Goal: Complete application form

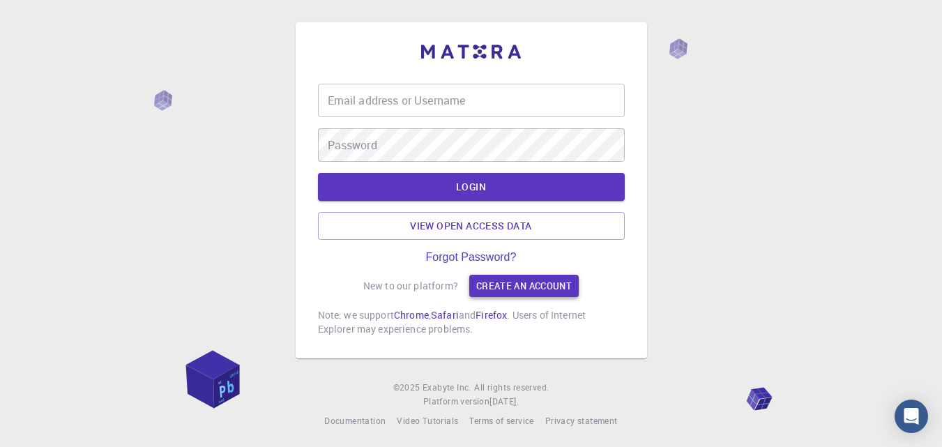
click at [524, 277] on link "Create an account" at bounding box center [524, 286] width 110 height 22
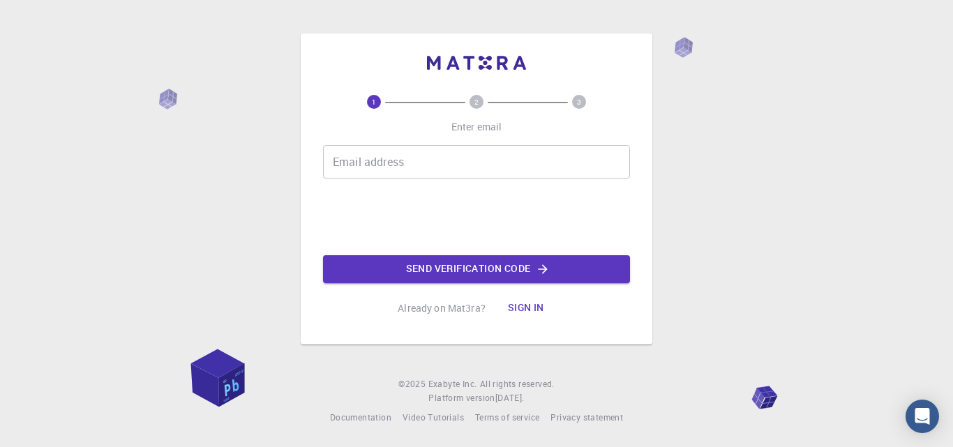
click at [479, 158] on input "Email address" at bounding box center [476, 161] width 307 height 33
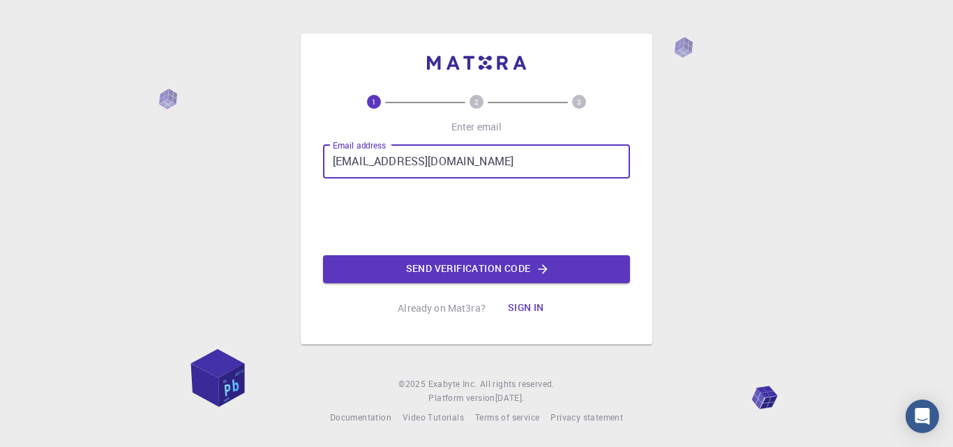
click at [407, 160] on input "[EMAIL_ADDRESS][DOMAIN_NAME]" at bounding box center [476, 161] width 307 height 33
type input "[EMAIL_ADDRESS][DOMAIN_NAME]"
click at [490, 273] on button "Send verification code" at bounding box center [476, 269] width 307 height 28
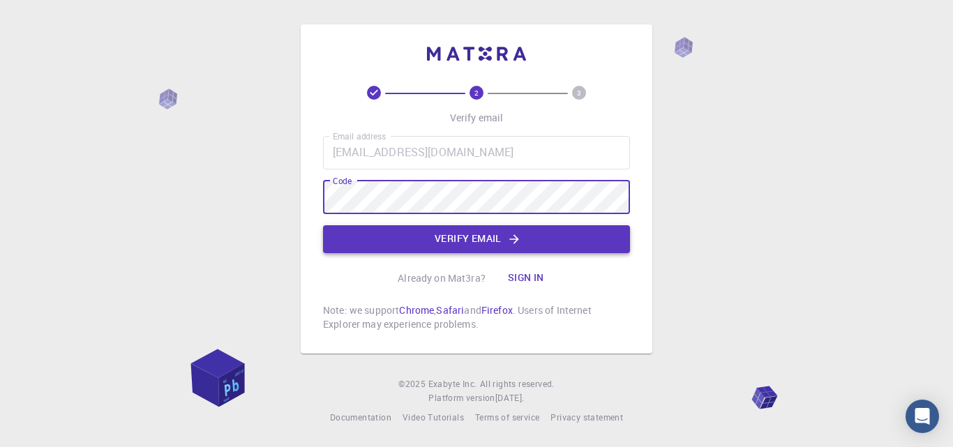
click at [488, 243] on button "Verify email" at bounding box center [476, 239] width 307 height 28
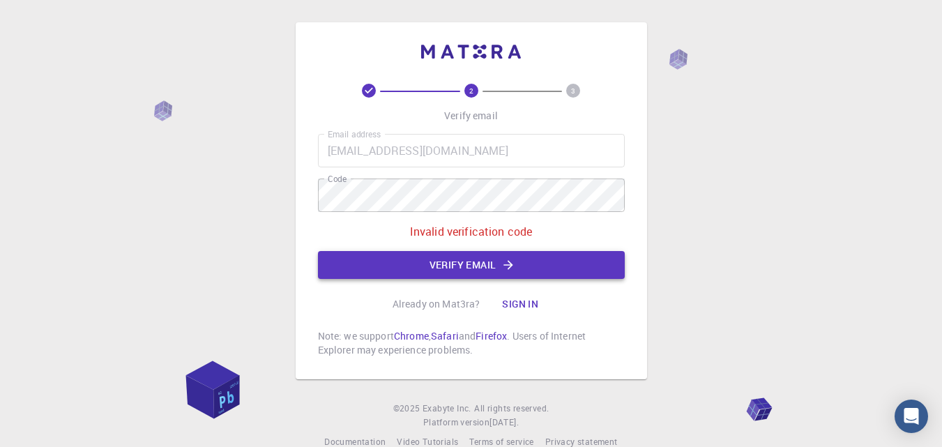
click at [481, 262] on button "Verify email" at bounding box center [471, 265] width 307 height 28
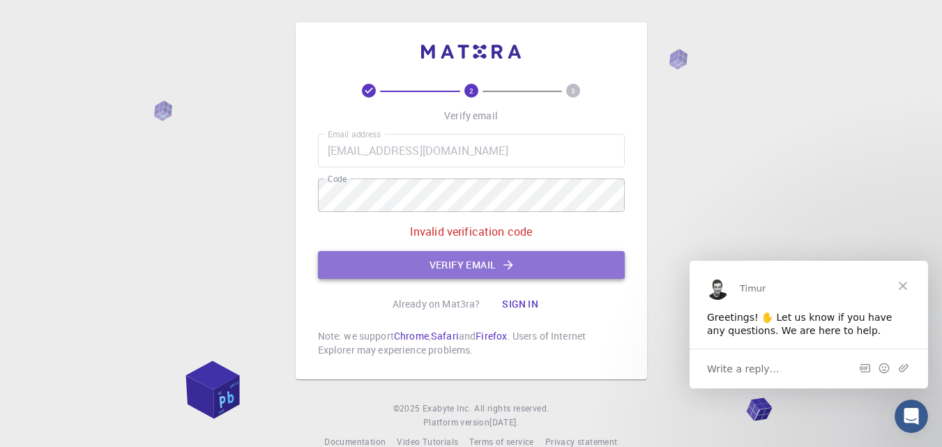
click at [485, 265] on button "Verify email" at bounding box center [471, 265] width 307 height 28
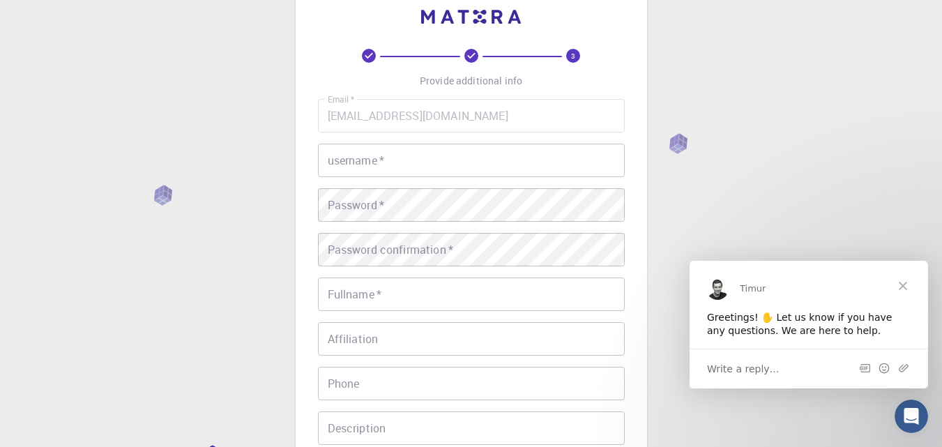
scroll to position [66, 0]
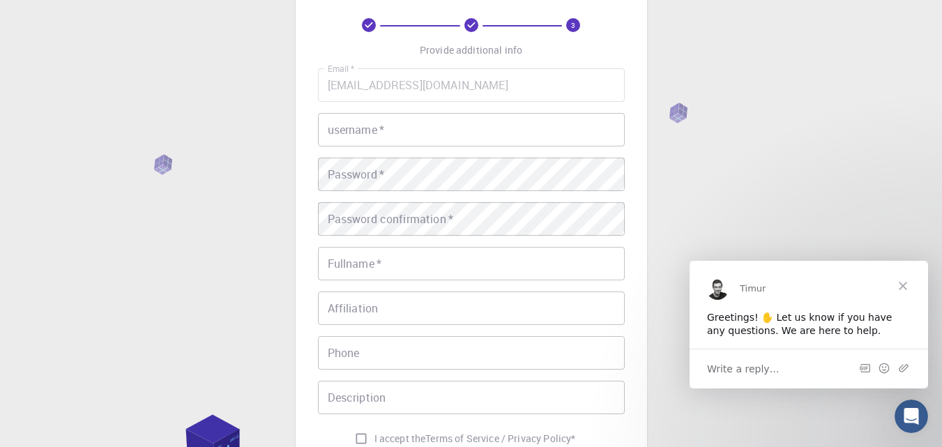
click at [442, 135] on input "username   *" at bounding box center [471, 129] width 307 height 33
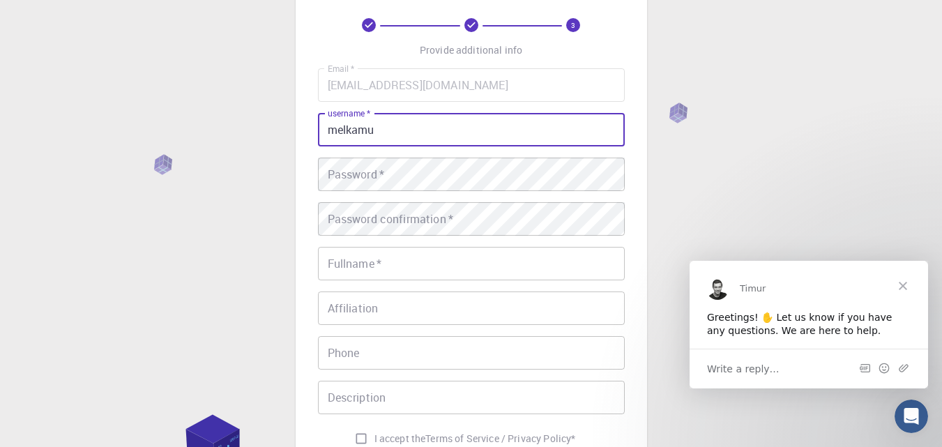
type input "melkamu"
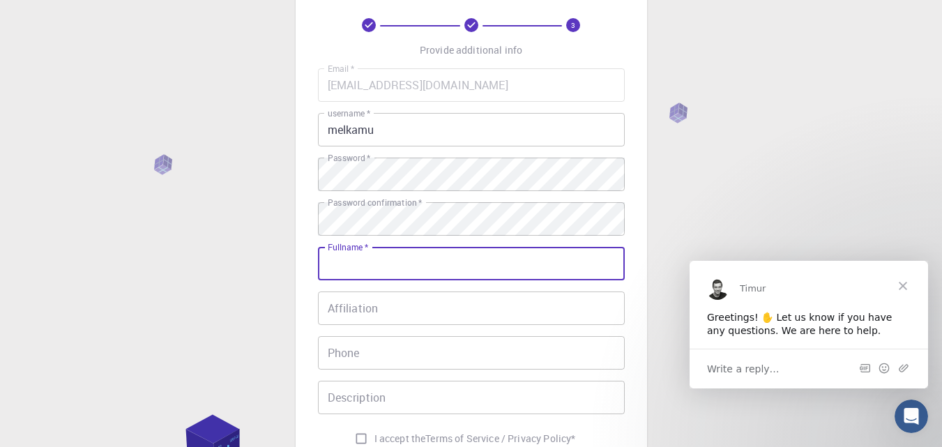
click at [427, 267] on input "Fullname   *" at bounding box center [471, 263] width 307 height 33
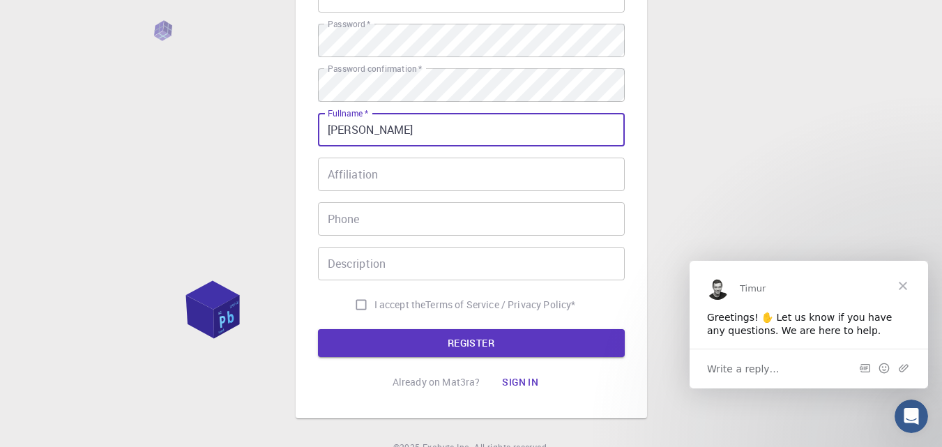
scroll to position [256, 0]
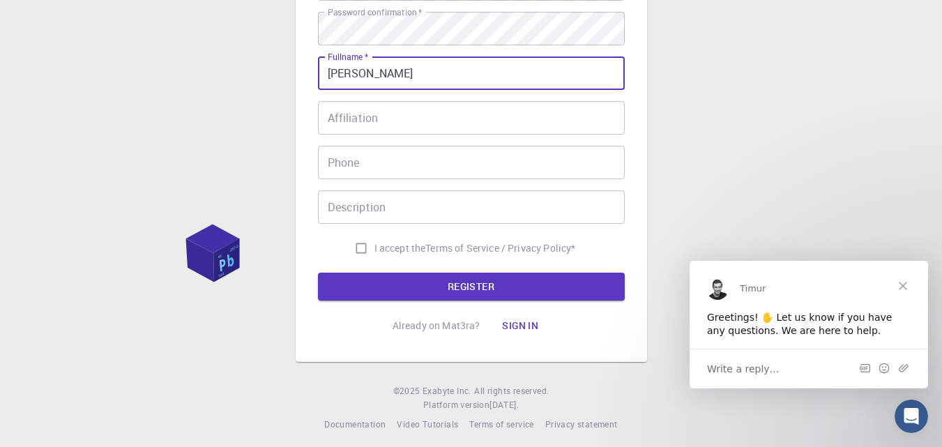
type input "[PERSON_NAME]"
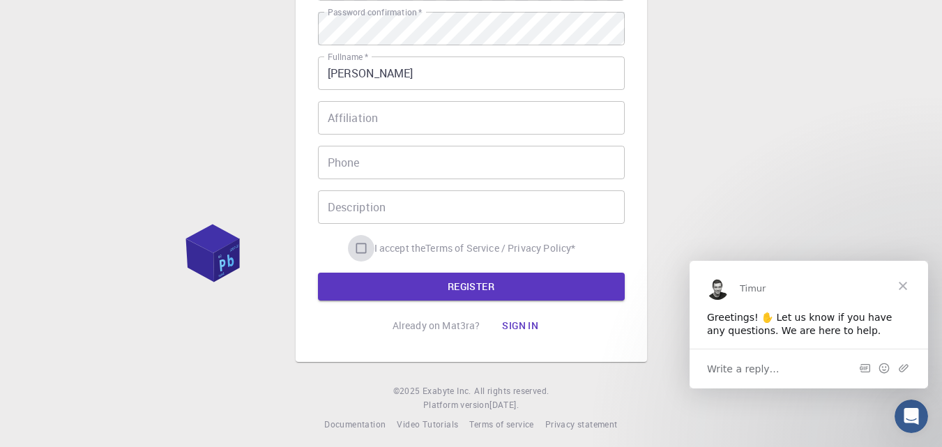
click at [357, 249] on input "I accept the Terms of Service / Privacy Policy *" at bounding box center [361, 248] width 27 height 27
checkbox input "true"
click at [477, 293] on button "REGISTER" at bounding box center [471, 287] width 307 height 28
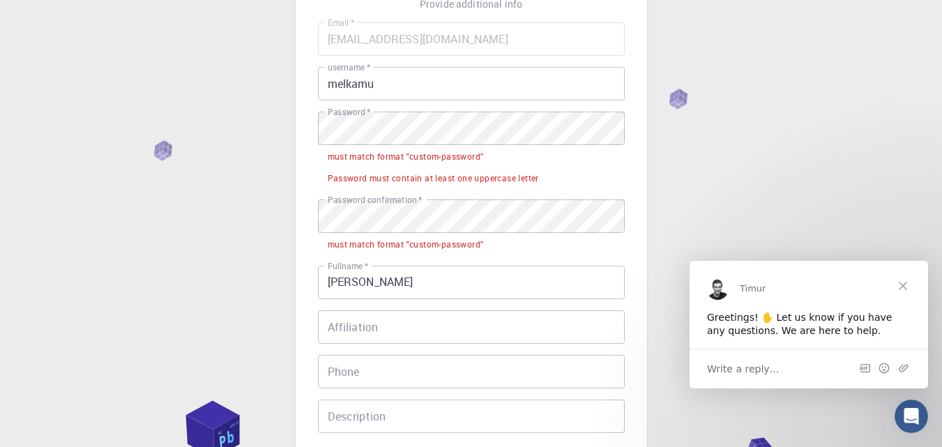
scroll to position [110, 0]
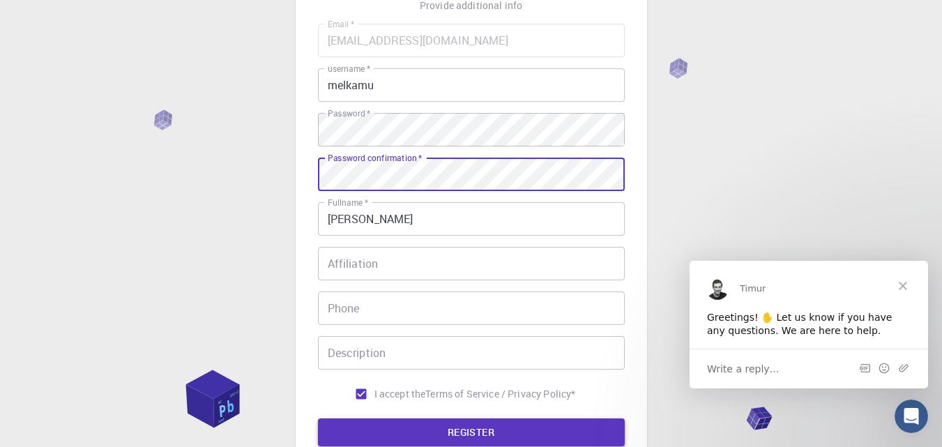
click at [463, 432] on button "REGISTER" at bounding box center [471, 433] width 307 height 28
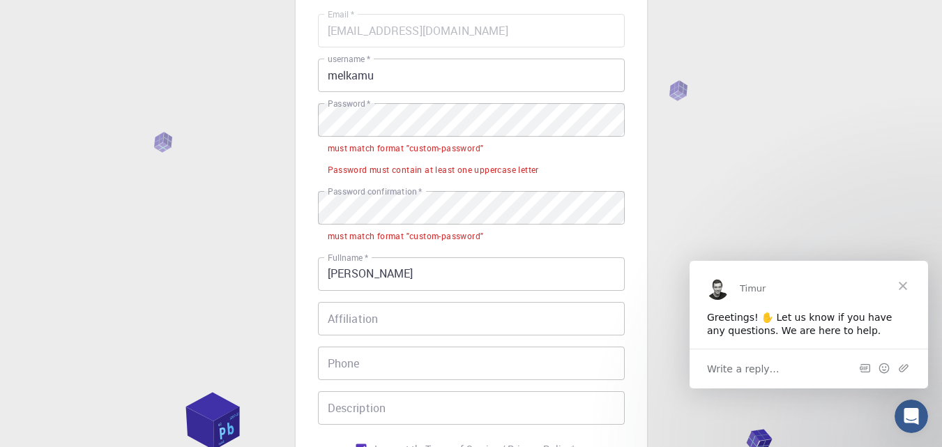
scroll to position [118, 0]
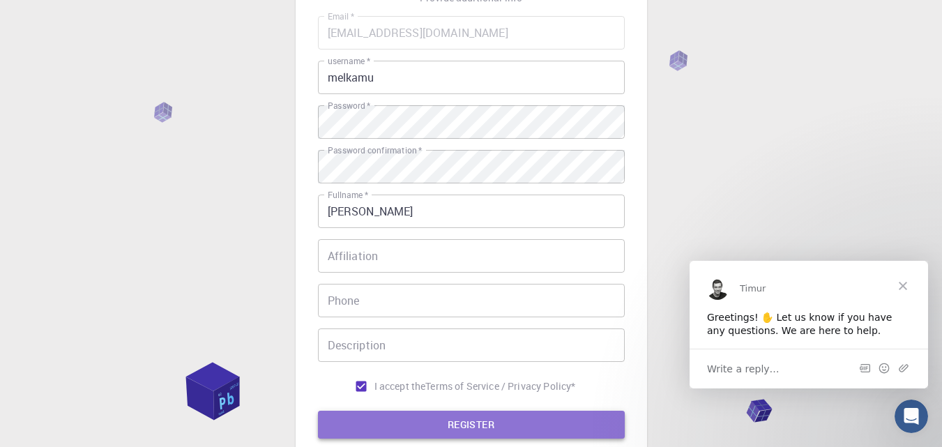
click at [463, 425] on button "REGISTER" at bounding box center [471, 425] width 307 height 28
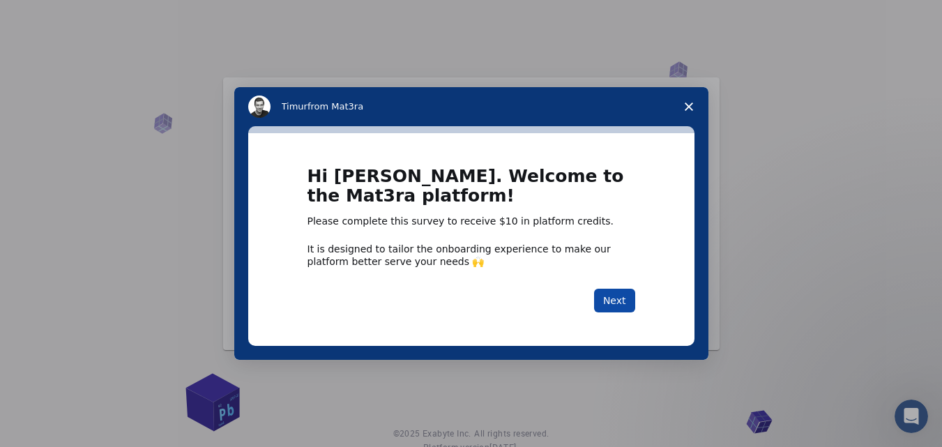
click at [626, 294] on button "Next" at bounding box center [614, 301] width 41 height 24
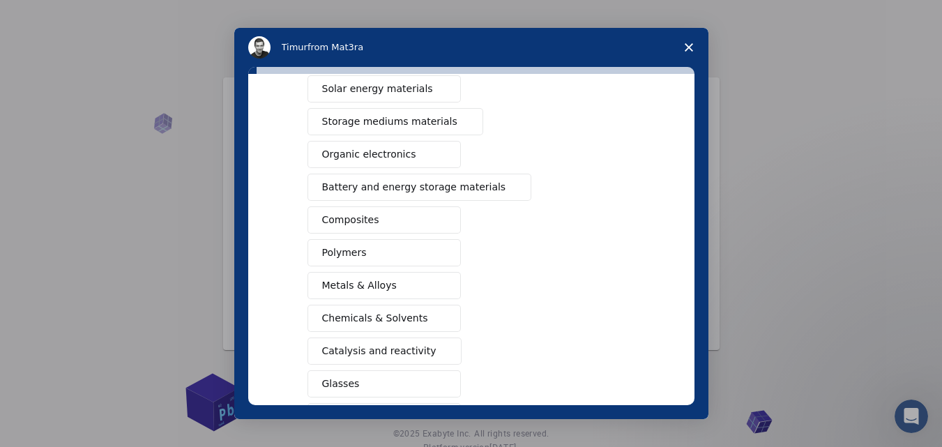
scroll to position [116, 0]
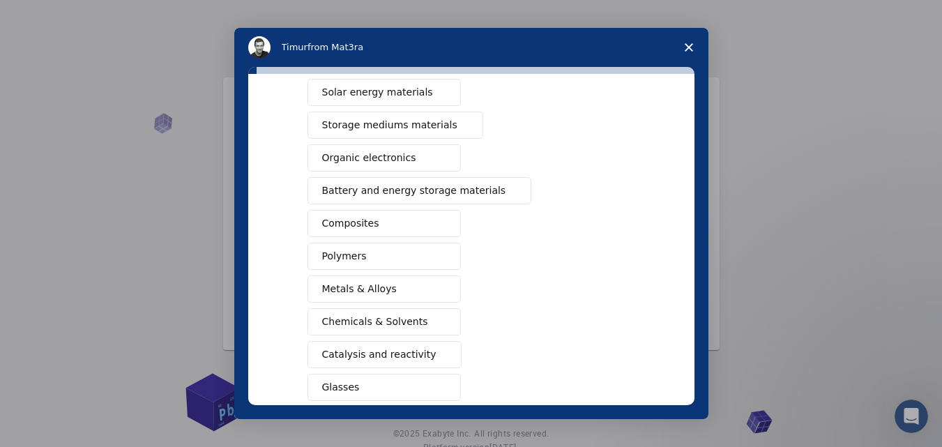
click at [340, 225] on span "Composites" at bounding box center [350, 223] width 57 height 15
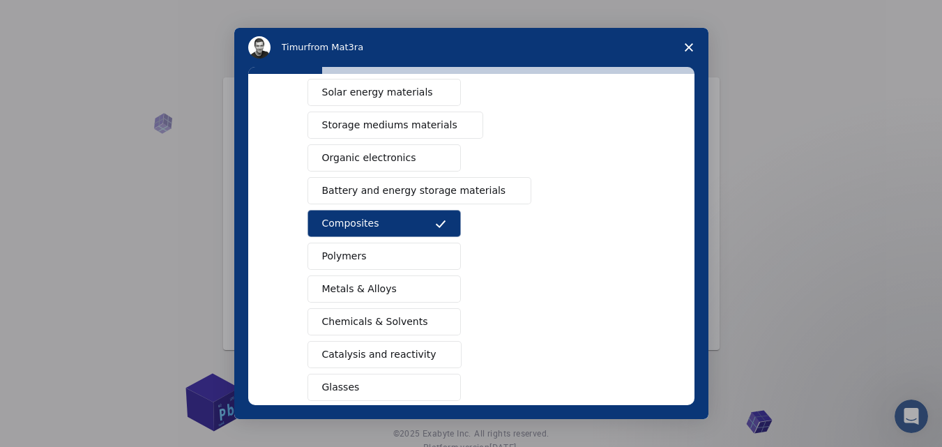
drag, startPoint x: 696, startPoint y: 239, endPoint x: 696, endPoint y: 229, distance: 9.8
click at [696, 229] on div "What type(s) of materials are you interested in? Semiconductors Solar energy ma…" at bounding box center [471, 243] width 474 height 352
click at [366, 259] on button "Polymers" at bounding box center [384, 256] width 153 height 27
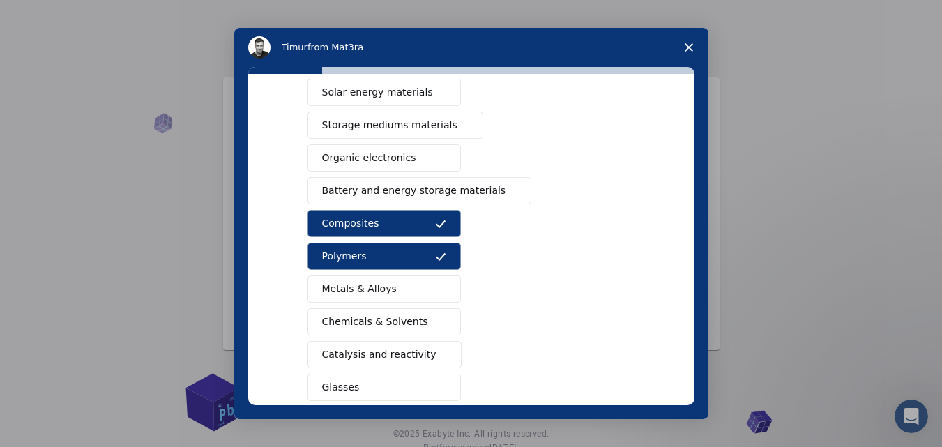
click at [393, 323] on span "Chemicals & Solvents" at bounding box center [375, 322] width 106 height 15
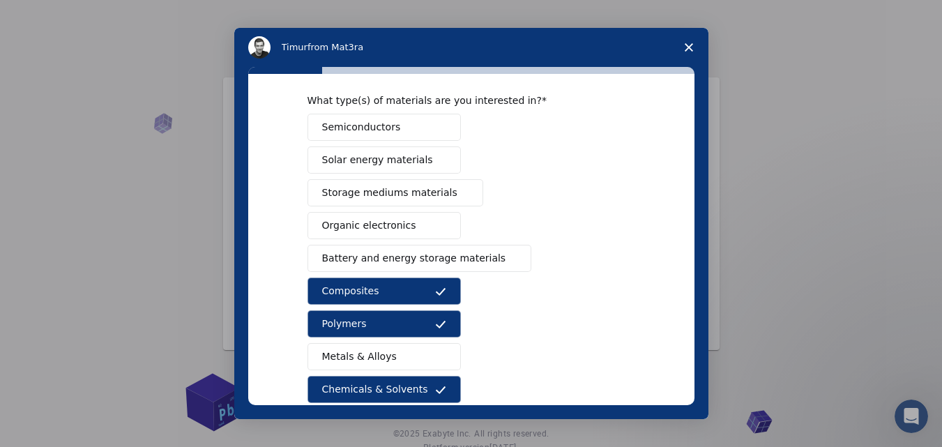
scroll to position [33, 0]
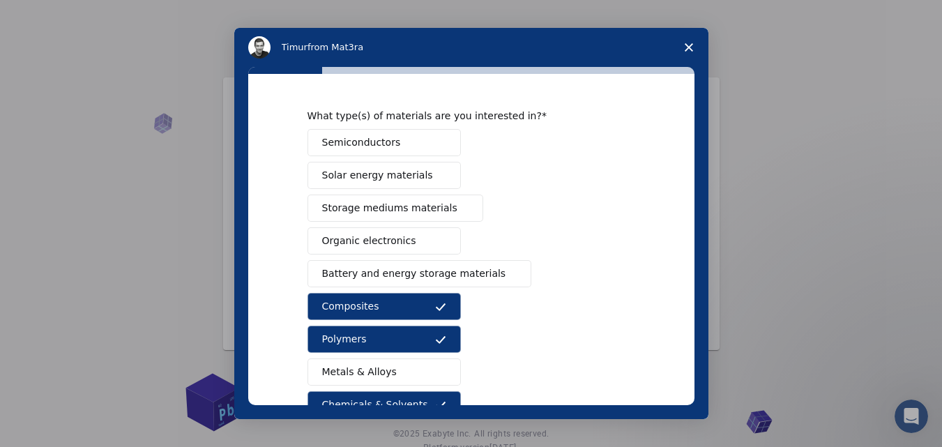
click at [410, 212] on span "Storage mediums materials" at bounding box center [389, 208] width 135 height 15
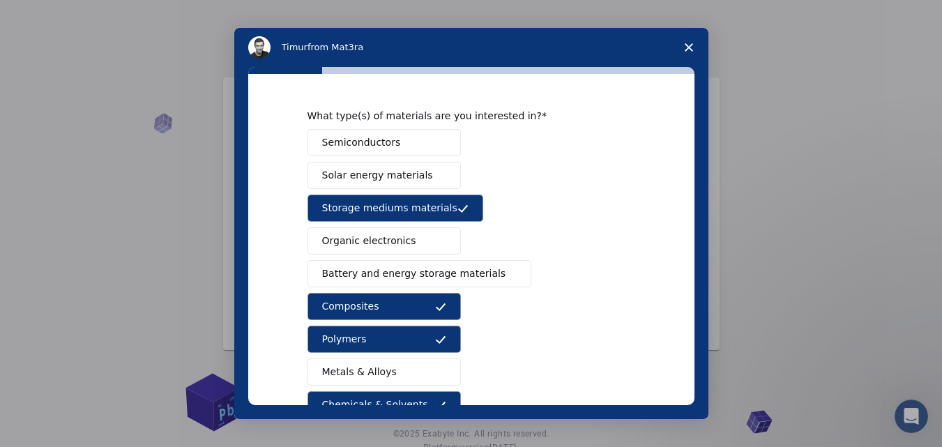
scroll to position [226, 0]
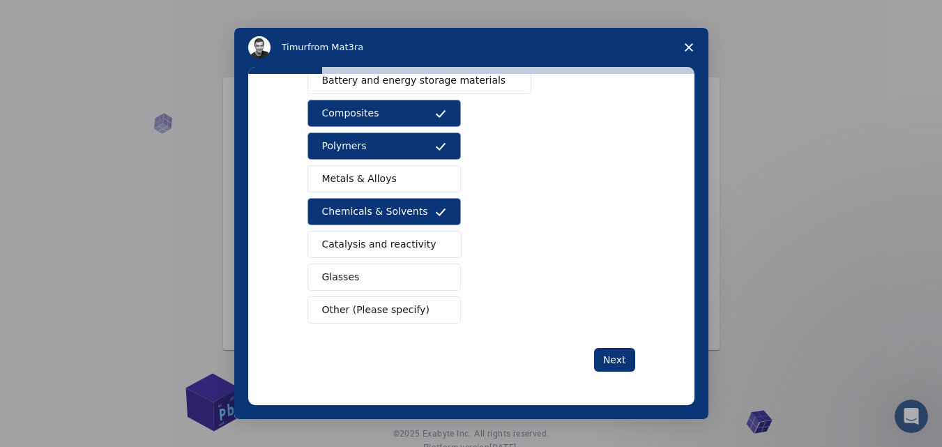
click at [377, 183] on span "Metals & Alloys" at bounding box center [359, 179] width 75 height 15
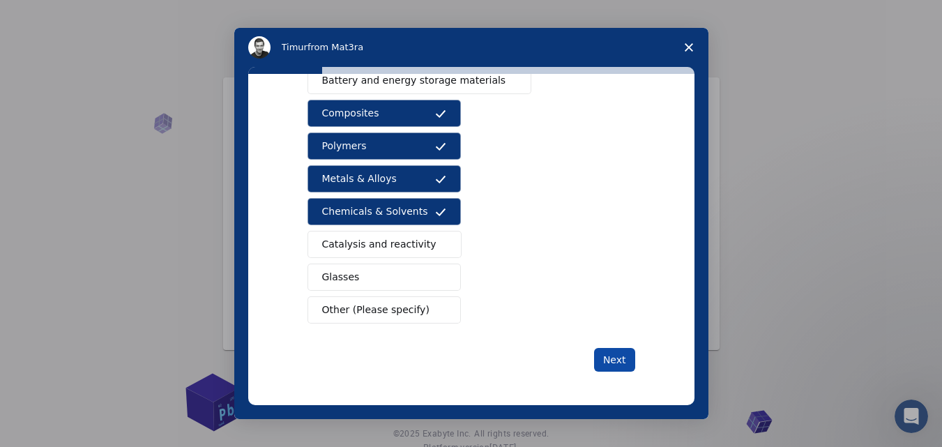
click at [623, 364] on button "Next" at bounding box center [614, 360] width 41 height 24
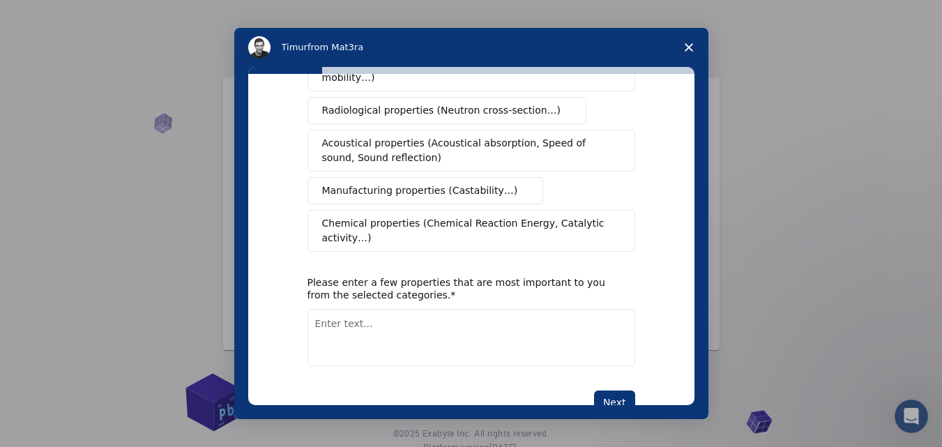
scroll to position [293, 0]
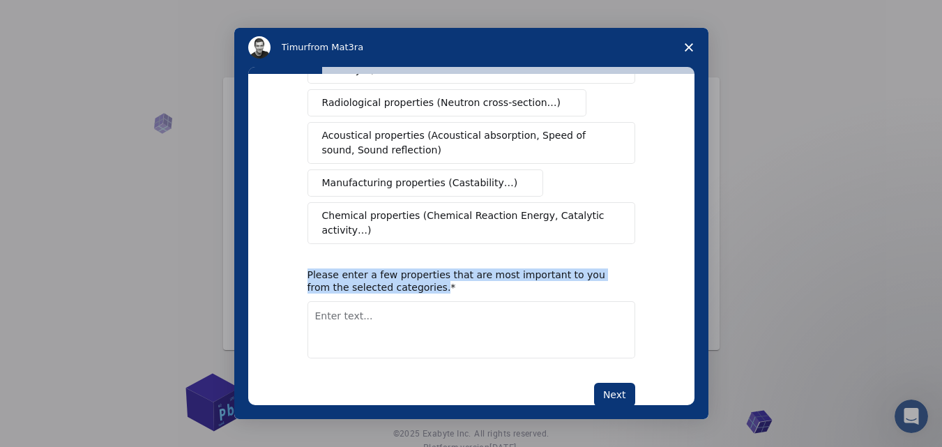
drag, startPoint x: 694, startPoint y: 309, endPoint x: 672, endPoint y: 213, distance: 98.1
click at [672, 213] on div "What type(s) of properties are you interested in? Mechanical properties (Surfac…" at bounding box center [471, 239] width 446 height 331
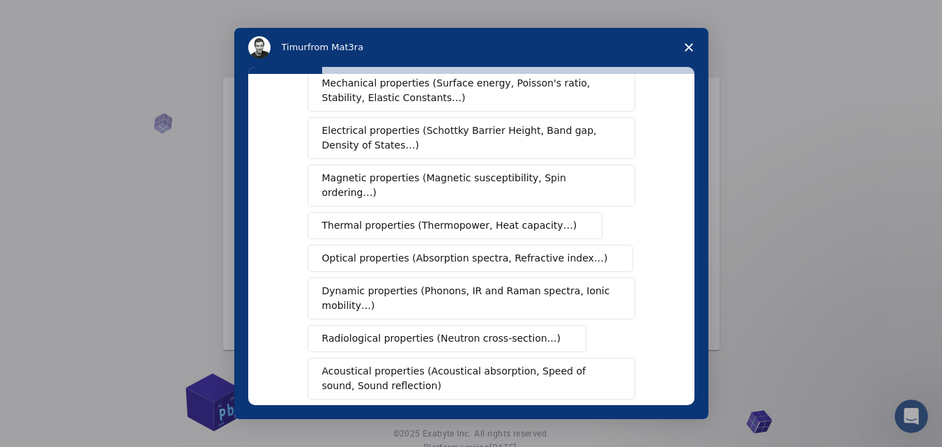
scroll to position [62, 0]
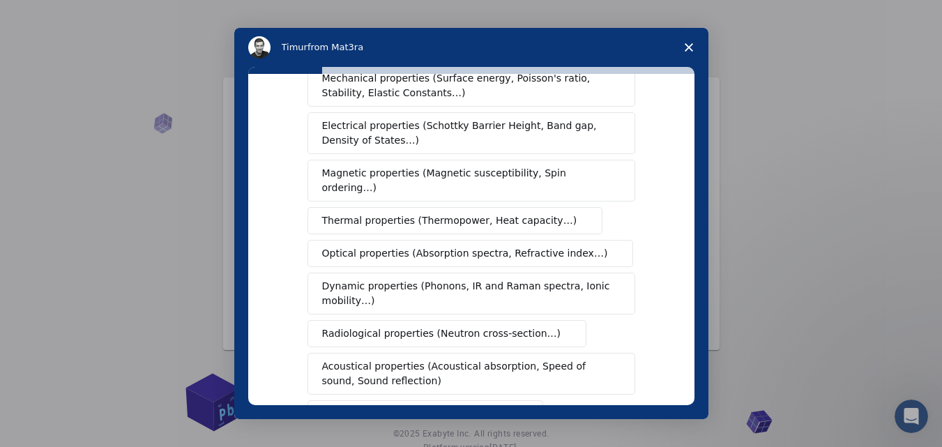
click at [435, 174] on span "Magnetic properties (Magnetic susceptibility, Spin ordering…)" at bounding box center [466, 180] width 288 height 29
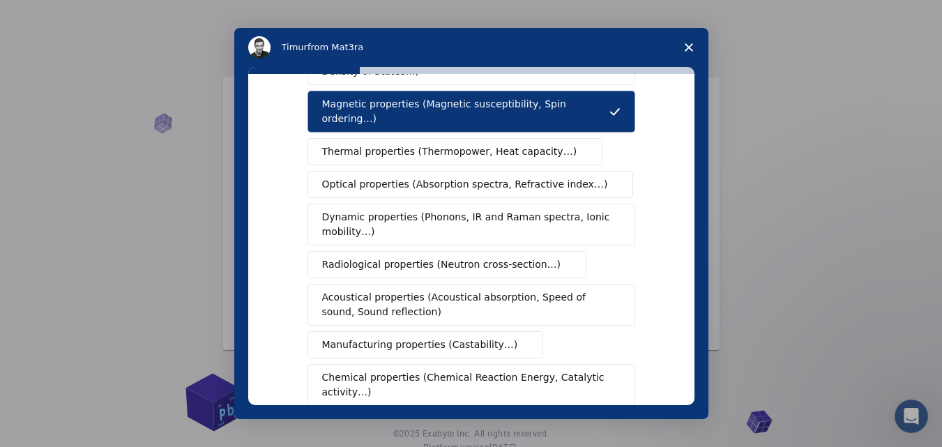
scroll to position [135, 0]
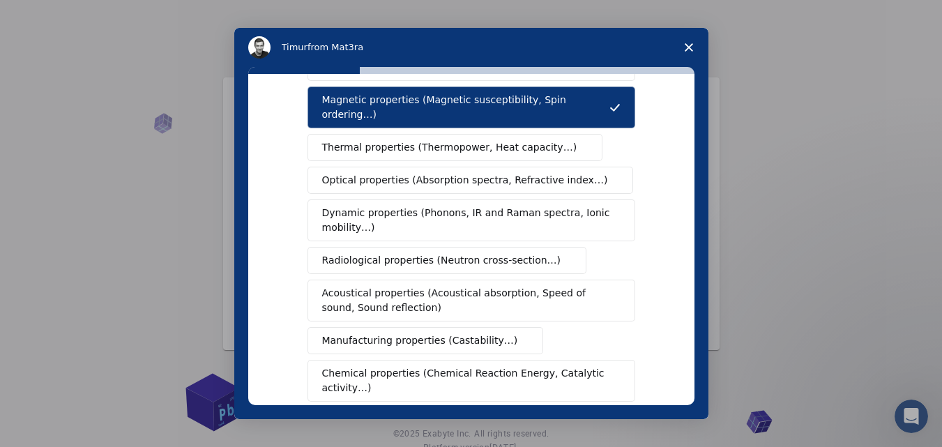
drag, startPoint x: 695, startPoint y: 267, endPoint x: 695, endPoint y: 288, distance: 20.9
click at [695, 288] on div "What type(s) of properties are you interested in? Mechanical properties (Surfac…" at bounding box center [471, 243] width 474 height 352
click at [522, 366] on span "Chemical properties (Chemical Reaction Energy, Catalytic activity…)" at bounding box center [466, 380] width 289 height 29
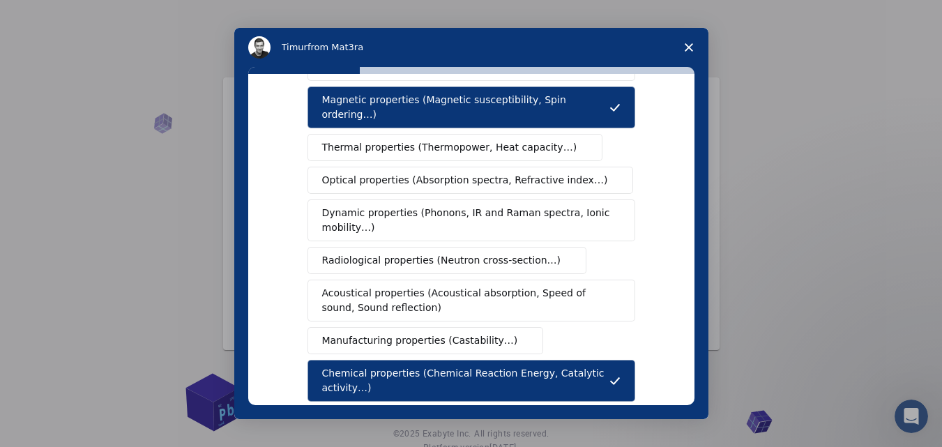
click at [522, 366] on span "Chemical properties (Chemical Reaction Energy, Catalytic activity…)" at bounding box center [465, 380] width 287 height 29
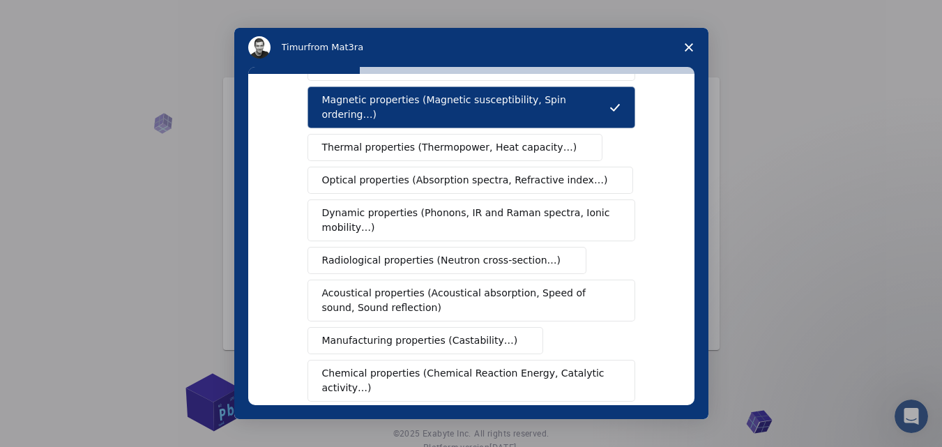
click at [529, 366] on span "Chemical properties (Chemical Reaction Energy, Catalytic activity…)" at bounding box center [466, 380] width 289 height 29
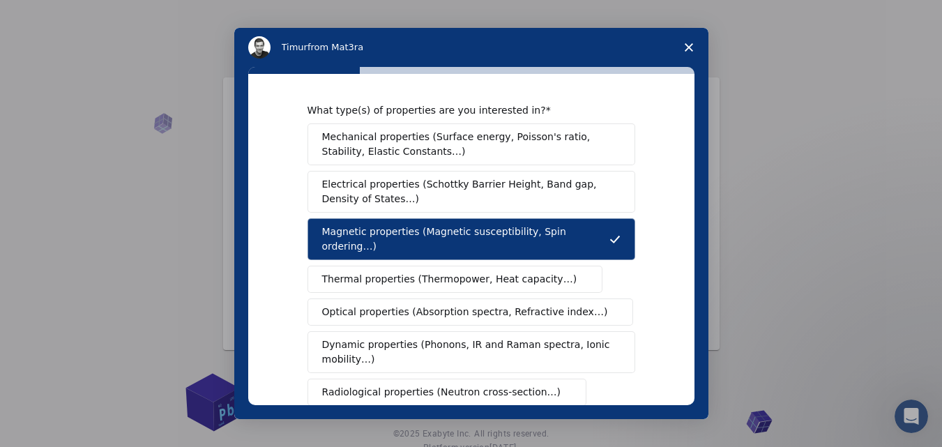
scroll to position [0, 0]
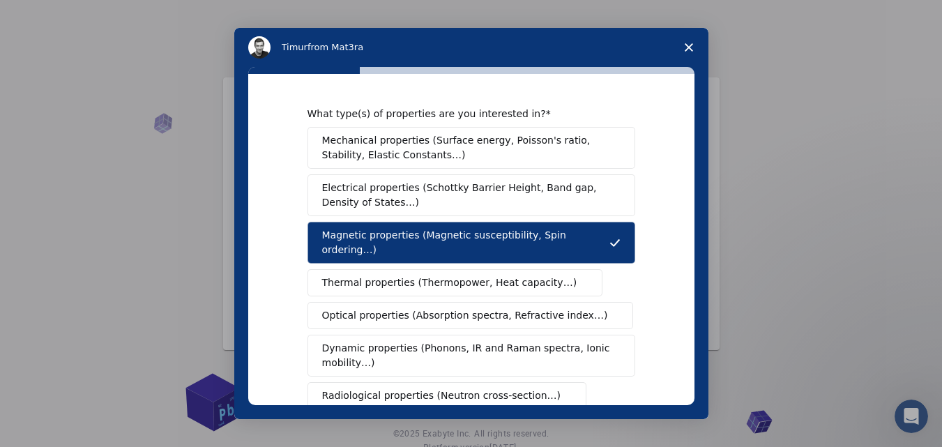
click at [401, 145] on span "Mechanical properties (Surface energy, Poisson's ratio, Stability, Elastic Cons…" at bounding box center [467, 147] width 291 height 29
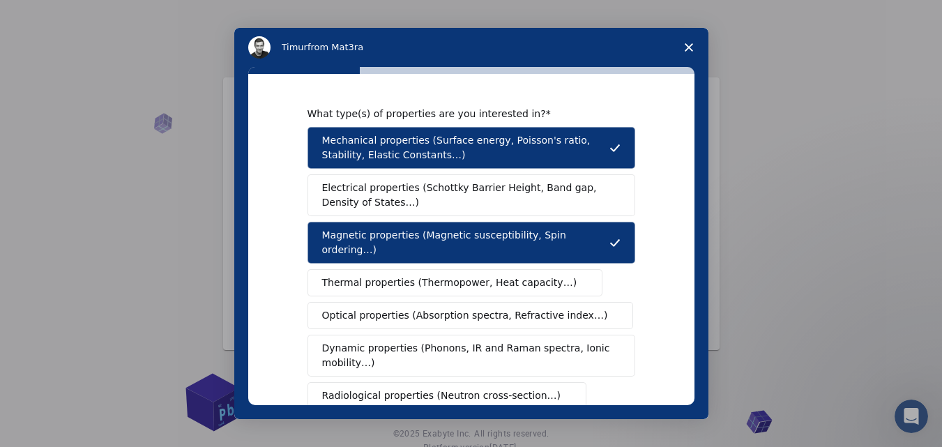
drag, startPoint x: 696, startPoint y: 226, endPoint x: 695, endPoint y: 251, distance: 25.2
click at [695, 251] on div "What type(s) of properties are you interested in? Mechanical properties (Surfac…" at bounding box center [471, 243] width 474 height 352
click at [534, 308] on span "Optical properties (Absorption spectra, Refractive index…)" at bounding box center [465, 315] width 286 height 15
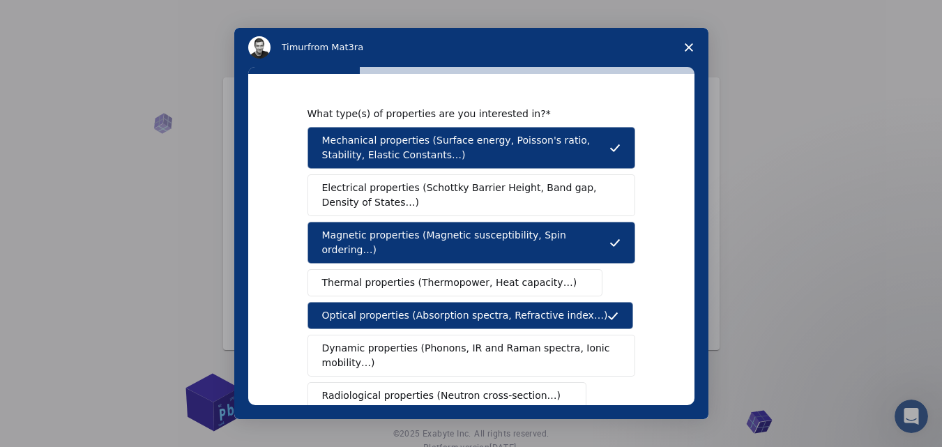
click at [463, 341] on span "Dynamic properties (Phonons, IR and Raman spectra, Ionic mobility…)" at bounding box center [466, 355] width 289 height 29
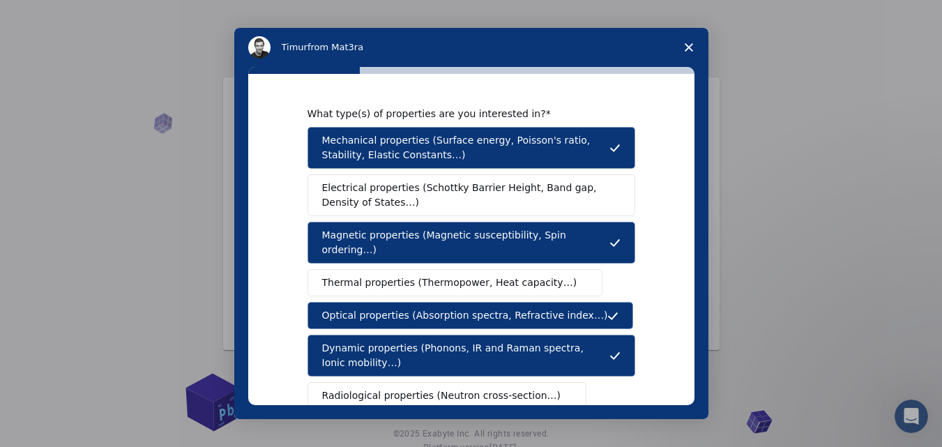
drag, startPoint x: 695, startPoint y: 219, endPoint x: 691, endPoint y: 225, distance: 7.2
click at [691, 225] on div "What type(s) of properties are you interested in? Mechanical properties (Surfac…" at bounding box center [471, 243] width 474 height 352
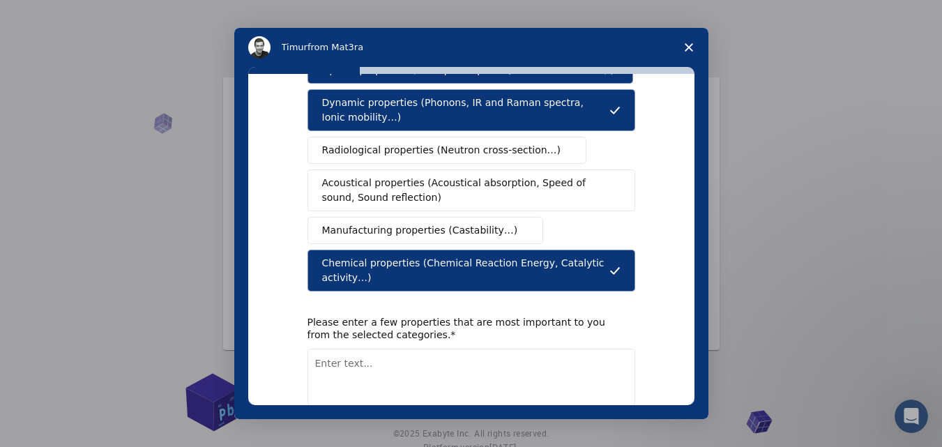
scroll to position [299, 0]
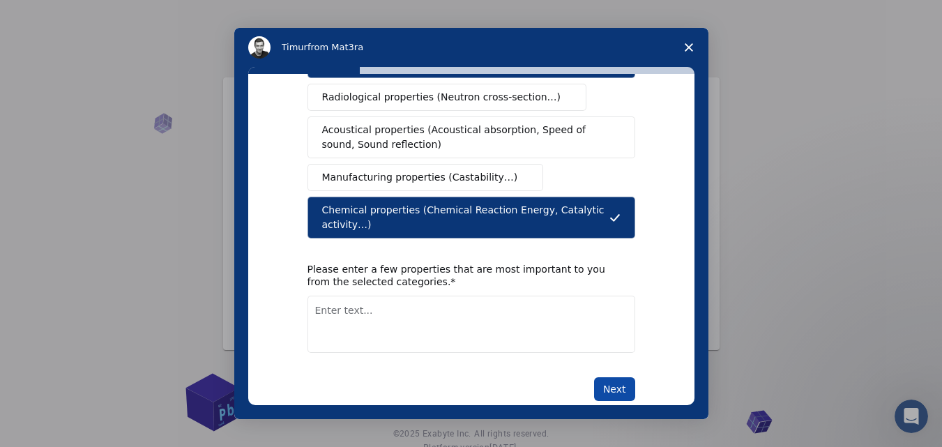
click at [604, 377] on button "Next" at bounding box center [614, 389] width 41 height 24
click at [375, 313] on textarea "Enter text..." at bounding box center [472, 324] width 328 height 57
type textarea "chemical structure of the composite"
click at [613, 377] on button "Next" at bounding box center [614, 389] width 41 height 24
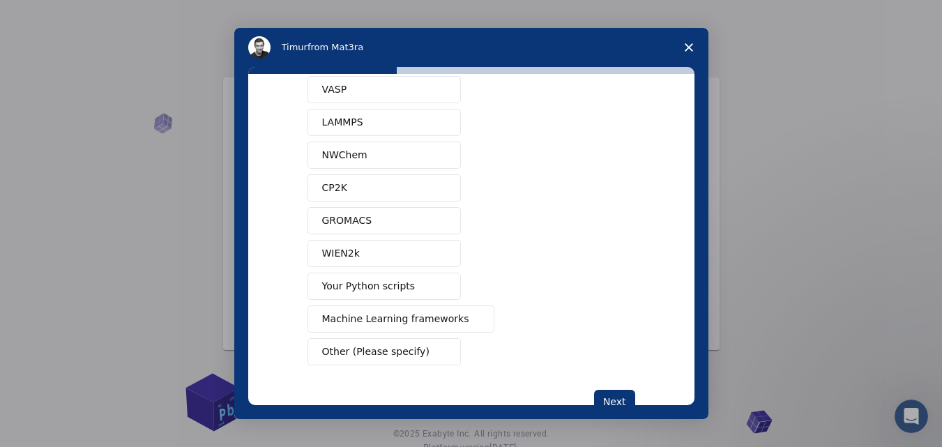
scroll to position [126, 0]
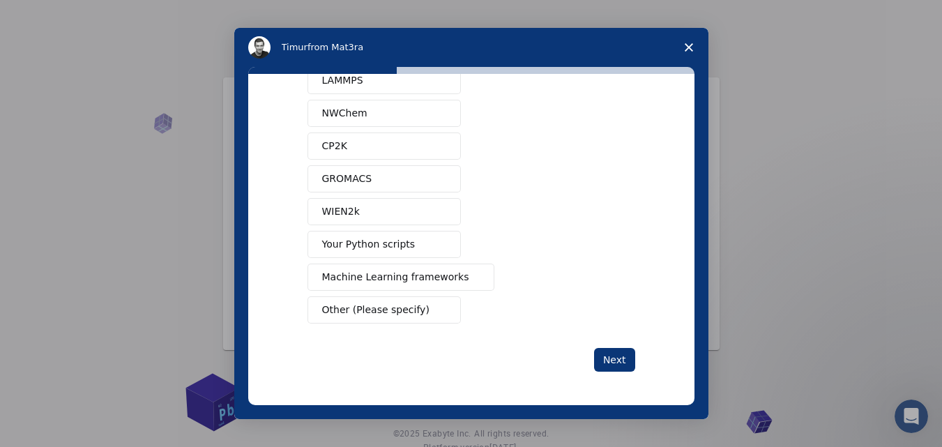
click at [687, 40] on span "Close survey" at bounding box center [689, 47] width 39 height 39
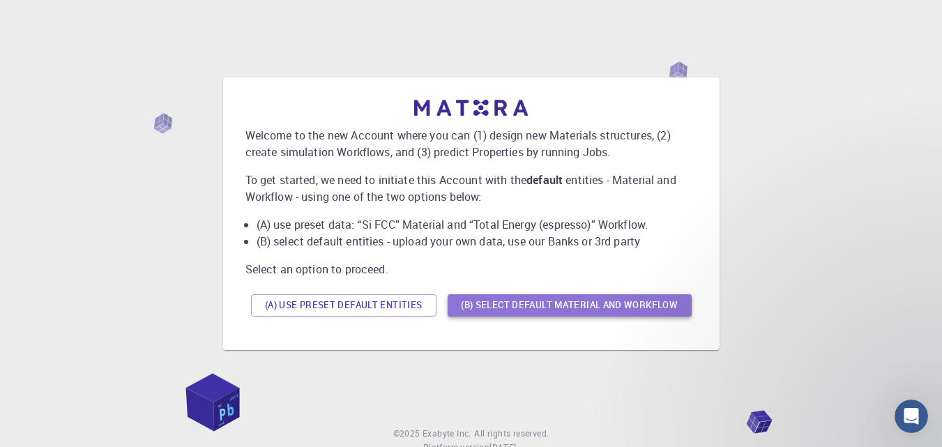
click at [608, 304] on button "(B) Select default material and workflow" at bounding box center [570, 305] width 244 height 22
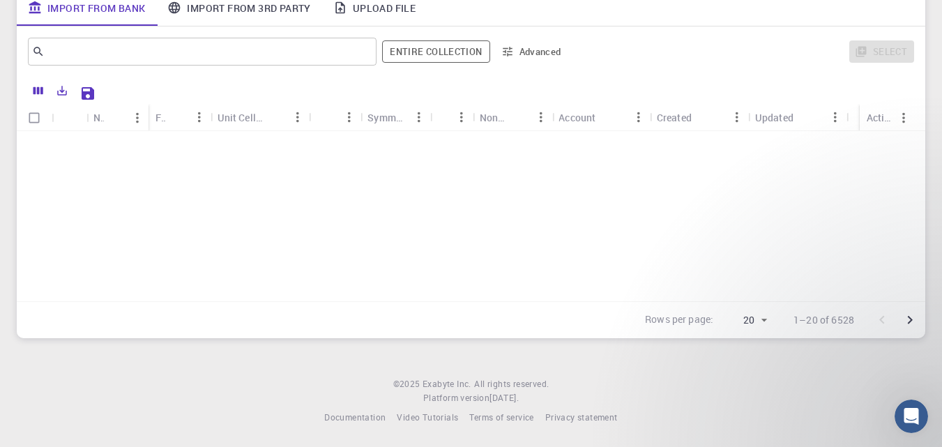
scroll to position [0, 0]
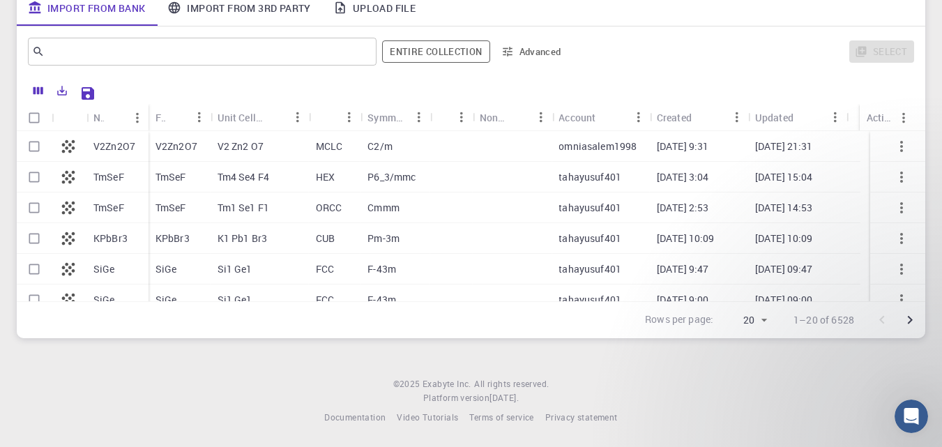
click at [62, 178] on icon at bounding box center [69, 177] width 20 height 20
checkbox input "true"
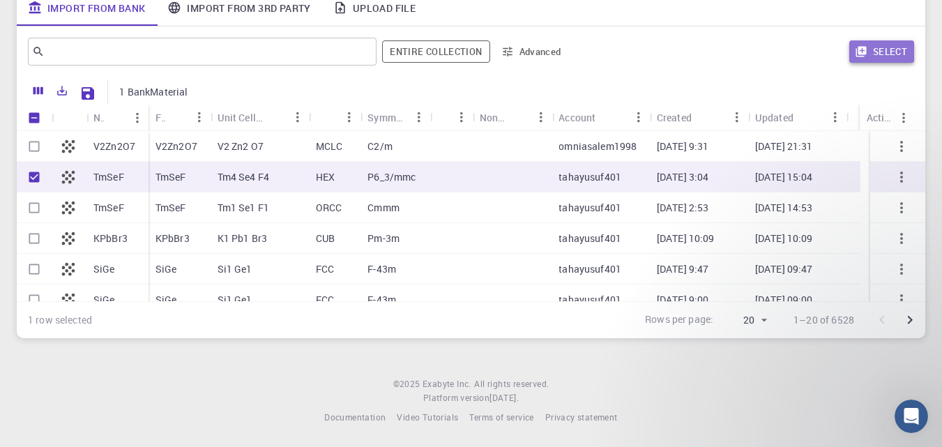
click at [864, 50] on icon "button" at bounding box center [861, 52] width 10 height 10
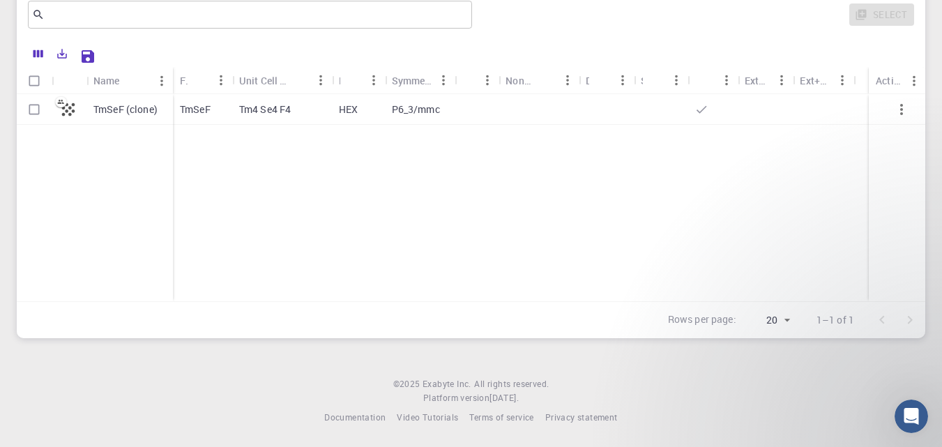
click at [482, 210] on div "TmSeF (clone) TmSeF Tm4 Se4 F4 HEX P6_3/mmc" at bounding box center [471, 197] width 909 height 207
click at [105, 112] on p "TmSeF (clone)" at bounding box center [125, 110] width 64 height 14
checkbox input "true"
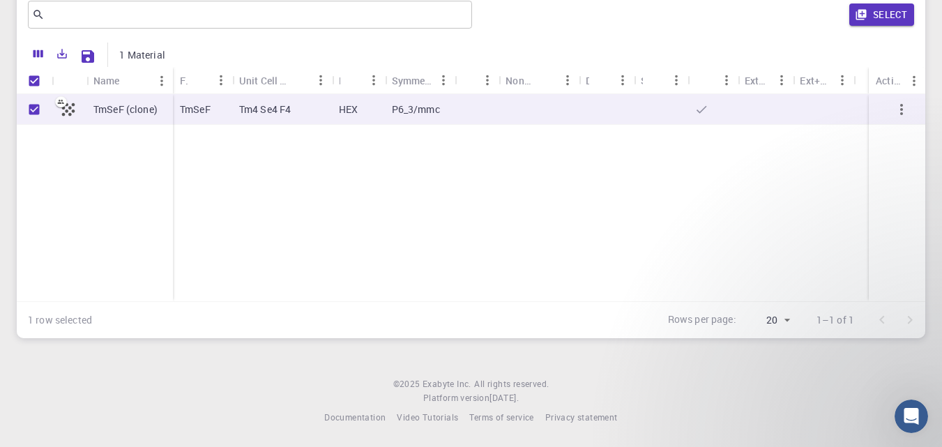
drag, startPoint x: 267, startPoint y: 183, endPoint x: 322, endPoint y: 239, distance: 77.9
click at [322, 239] on div "TmSeF (clone) TmSeF Tm4 Se4 F4 HEX P6_3/mmc" at bounding box center [471, 197] width 909 height 207
